Goal: Information Seeking & Learning: Learn about a topic

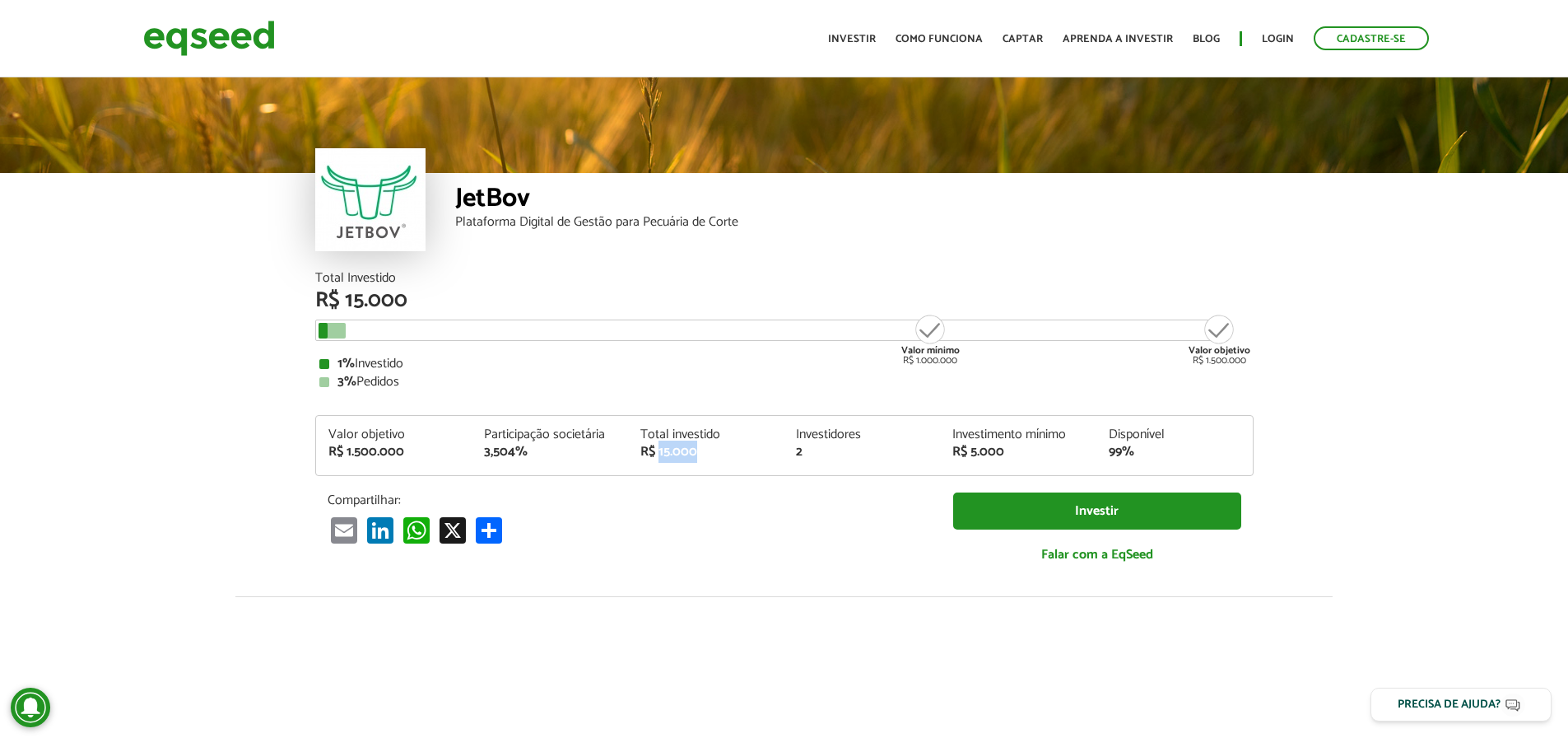
drag, startPoint x: 658, startPoint y: 446, endPoint x: 744, endPoint y: 456, distance: 86.6
click at [727, 452] on div "R$ 15.000" at bounding box center [705, 452] width 131 height 13
click at [744, 456] on div "R$ 15.000" at bounding box center [705, 452] width 131 height 13
click at [688, 547] on div "Compartilhar: Email LinkedIn WhatsApp X Compartilhar Investir Falar com a EqSeed" at bounding box center [784, 536] width 938 height 88
